Goal: Information Seeking & Learning: Learn about a topic

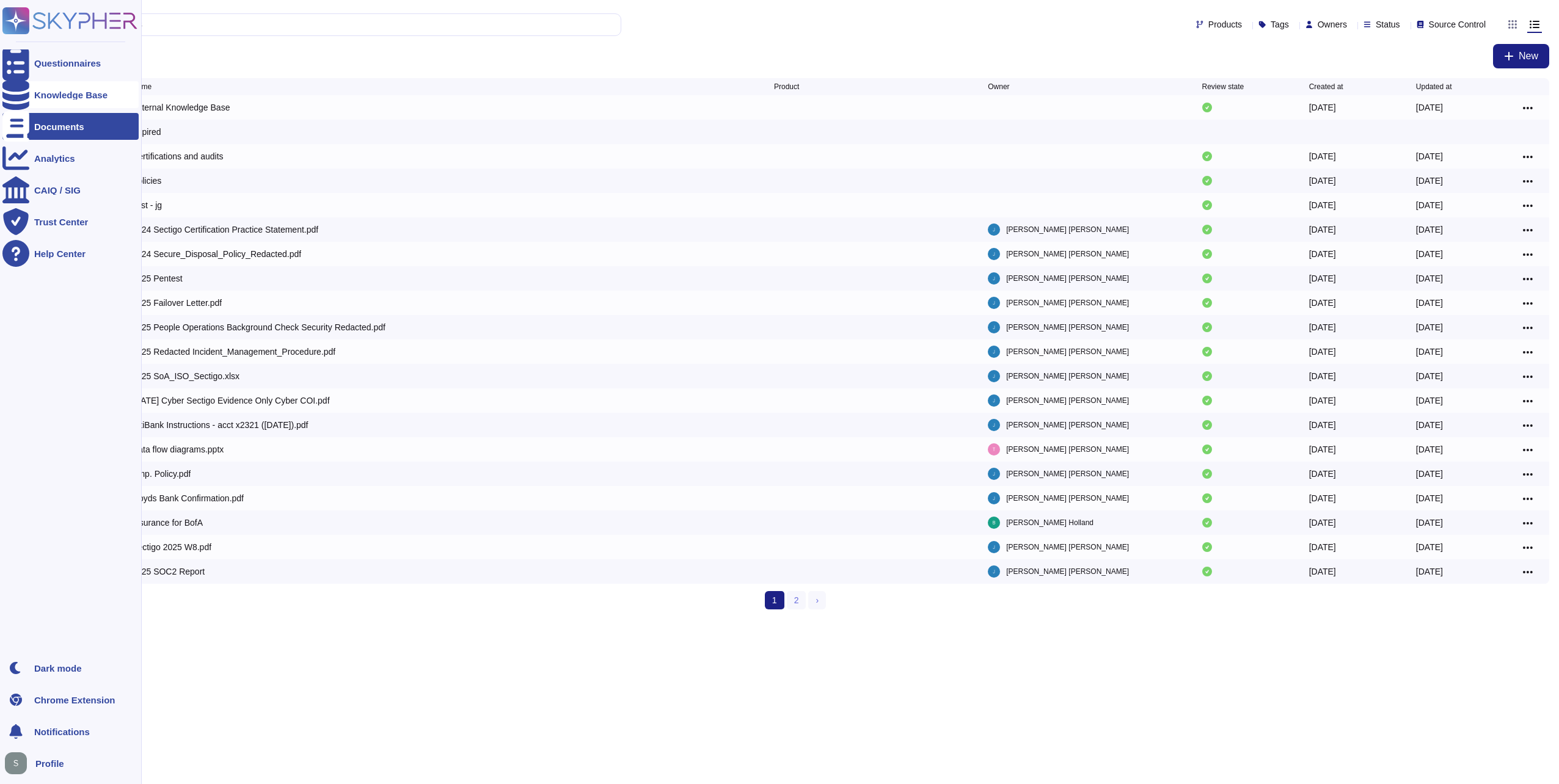
click at [67, 92] on div "Knowledge Base" at bounding box center [71, 95] width 73 height 9
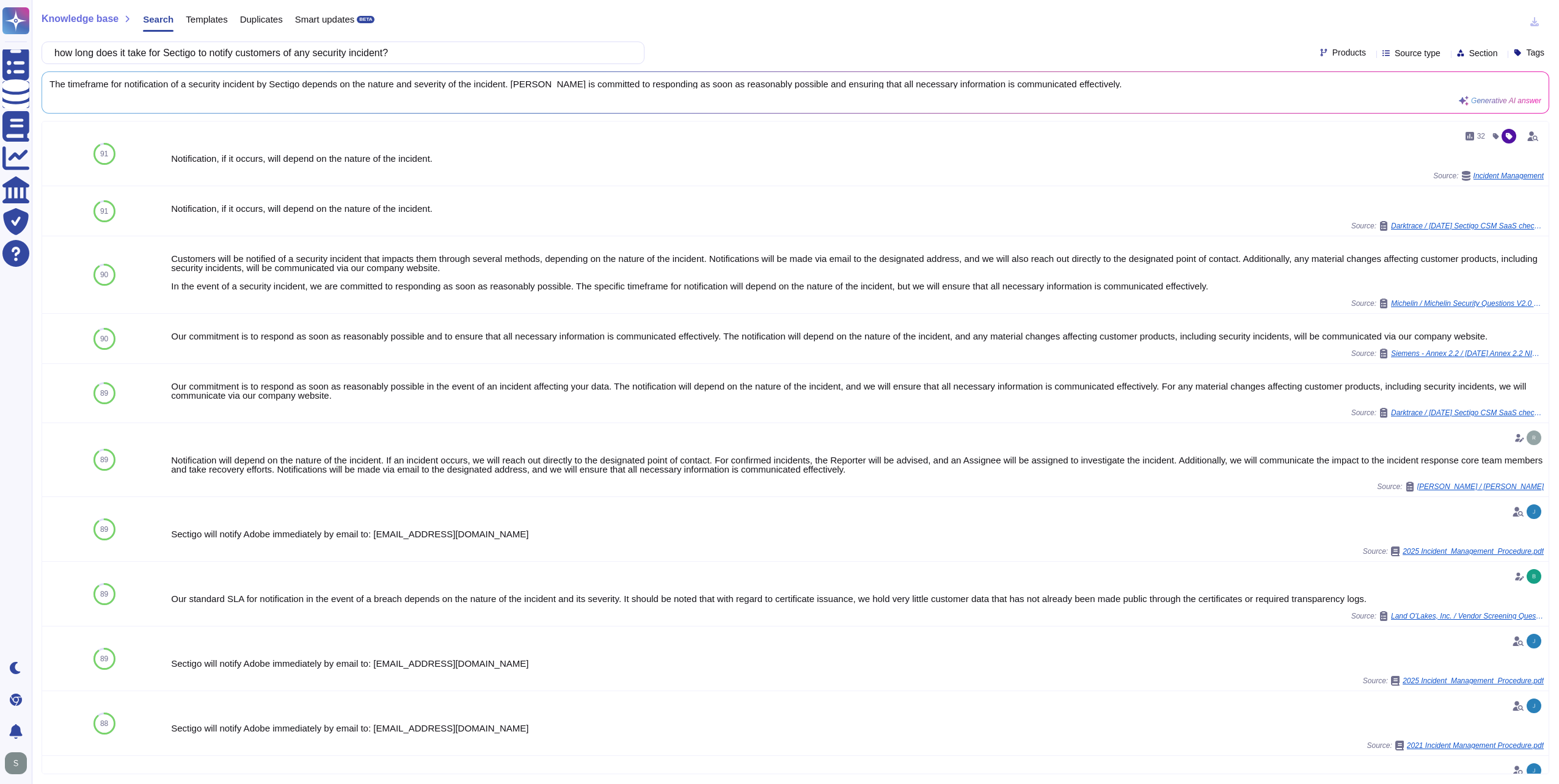
type input "how long does it take for Sectigo to notify customers of any security incident?"
